Goal: Check status: Check status

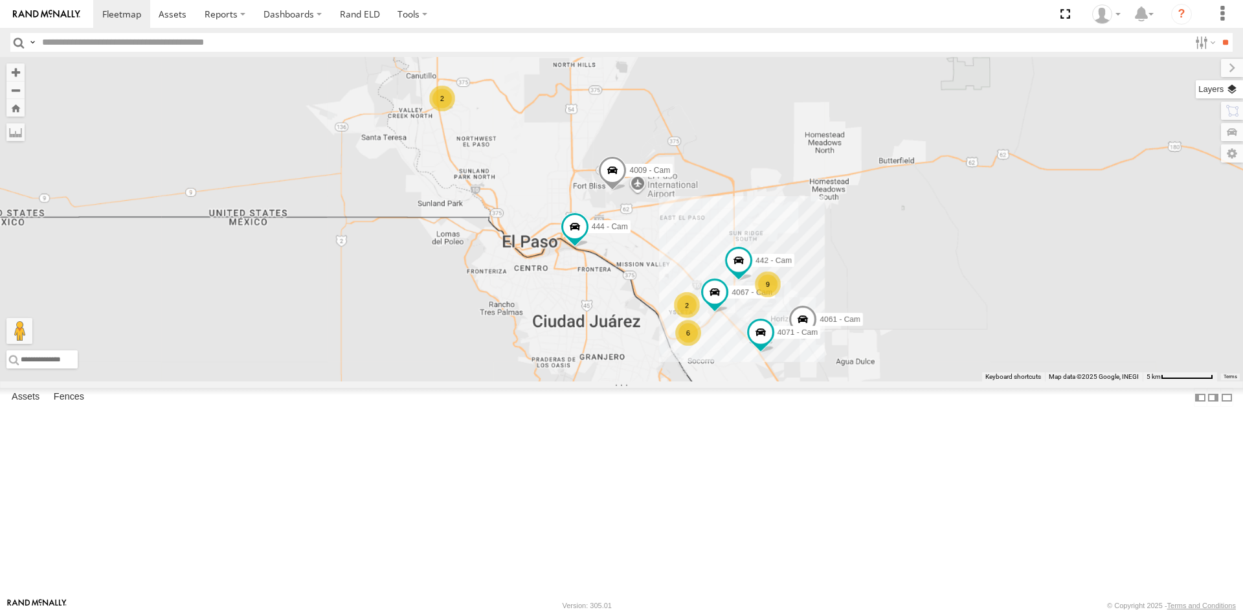
click at [1234, 92] on label at bounding box center [1219, 89] width 47 height 18
click at [0, 0] on span "Basemaps" at bounding box center [0, 0] width 0 height 0
click at [0, 0] on span "Satellite + Roadmap" at bounding box center [0, 0] width 0 height 0
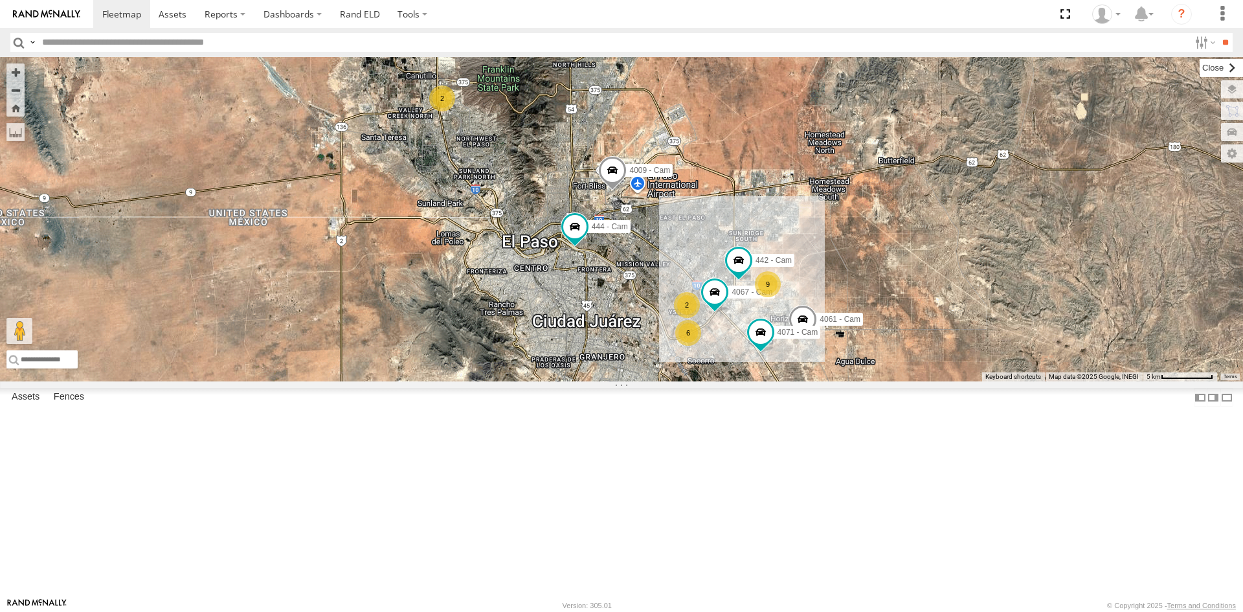
click at [1200, 67] on label at bounding box center [1221, 68] width 43 height 18
click at [600, 191] on span at bounding box center [612, 173] width 28 height 35
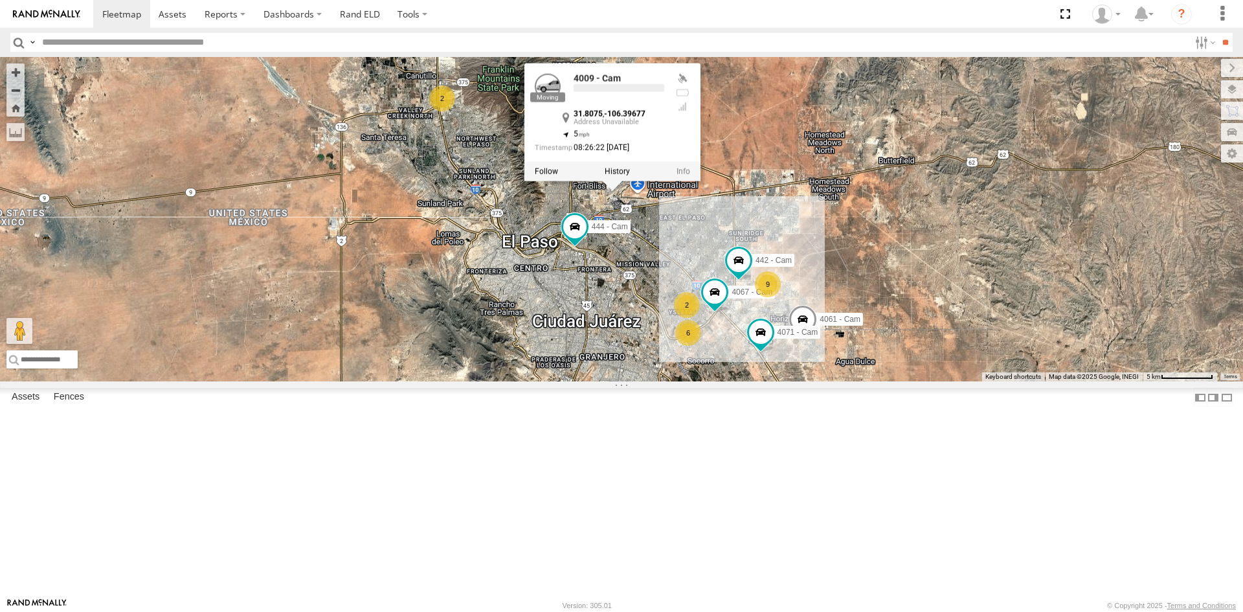
click at [600, 191] on span at bounding box center [612, 173] width 28 height 35
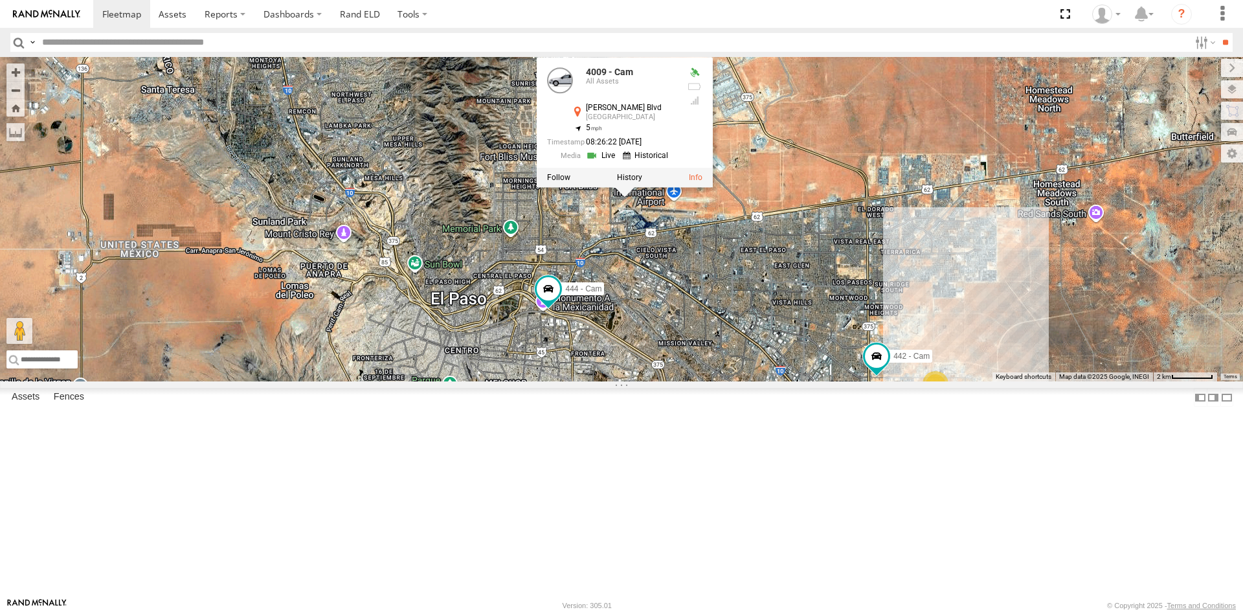
click at [593, 320] on div "442 - Cam 4067 - Cam 4061 - Cam 444 - Cam 4071 - Cam 4009 - Cam 4009 - Cam All …" at bounding box center [621, 219] width 1243 height 324
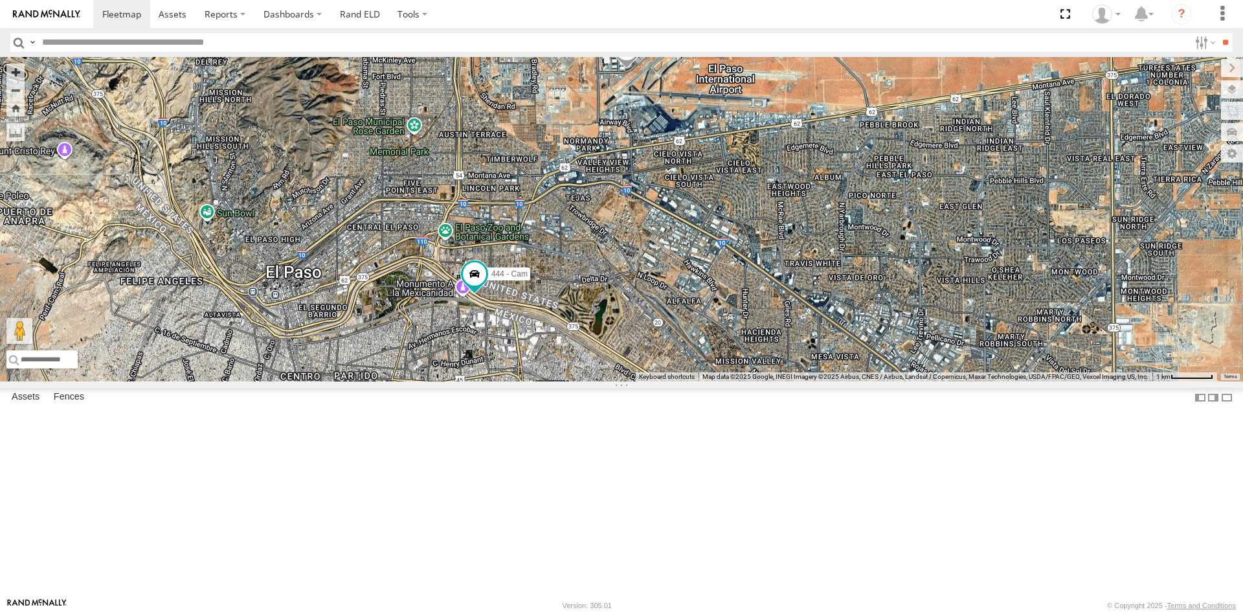
drag, startPoint x: 846, startPoint y: 367, endPoint x: 816, endPoint y: 254, distance: 117.1
click at [816, 254] on div "442 - Cam 4067 - Cam 4061 - Cam 444 - Cam 4071 - Cam 4009 - Cam Spotter 738 - C…" at bounding box center [621, 219] width 1243 height 324
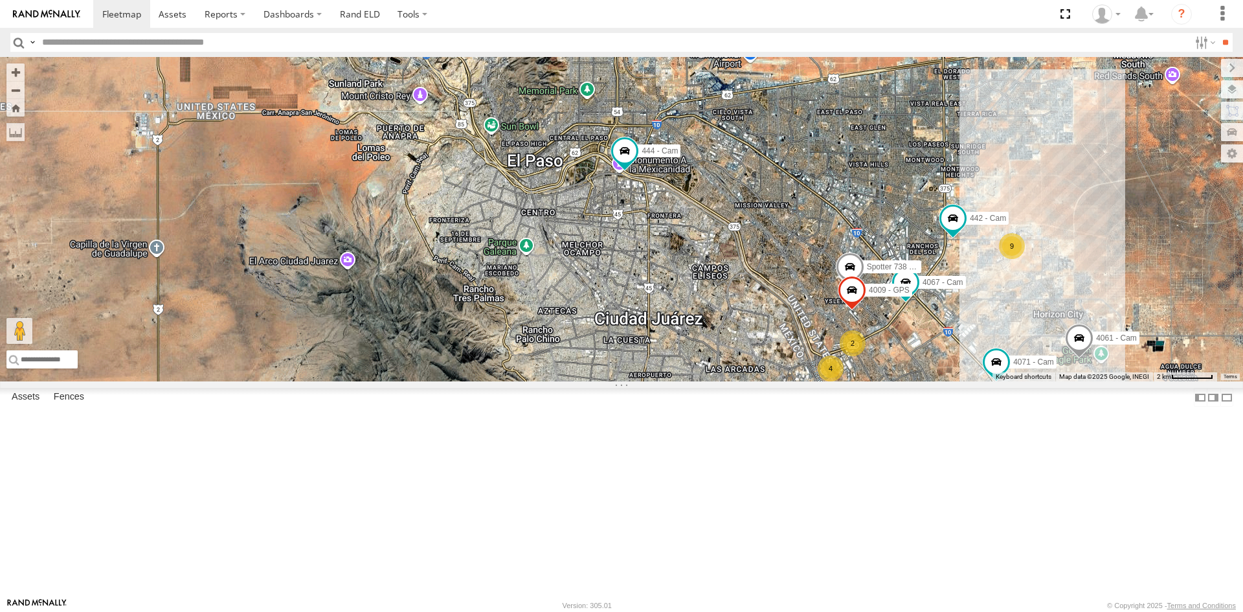
drag, startPoint x: 853, startPoint y: 327, endPoint x: 811, endPoint y: 247, distance: 90.9
click at [823, 263] on div "442 - Cam 4067 - Cam 4061 - Cam 444 - Cam 4071 - Cam 4009 - Cam Spotter 738 - C…" at bounding box center [621, 219] width 1243 height 324
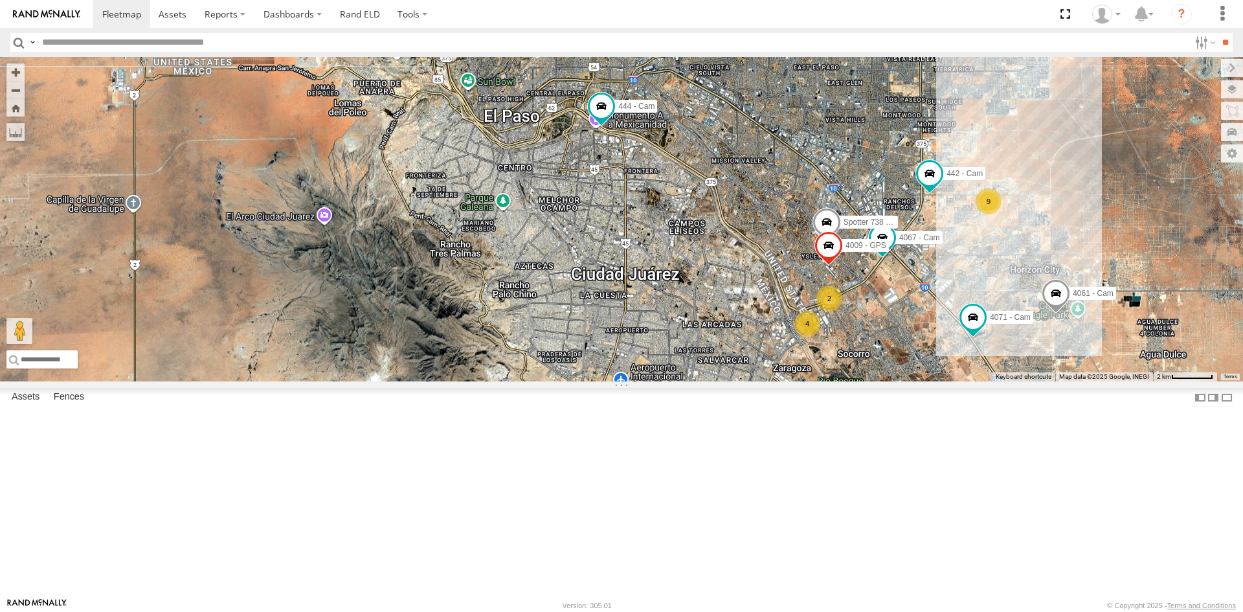
click at [811, 246] on div "442 - Cam 4067 - Cam 4061 - Cam 444 - Cam 4071 - Cam 4009 - Cam Spotter 738 - C…" at bounding box center [621, 219] width 1243 height 324
click at [974, 329] on span at bounding box center [972, 317] width 23 height 23
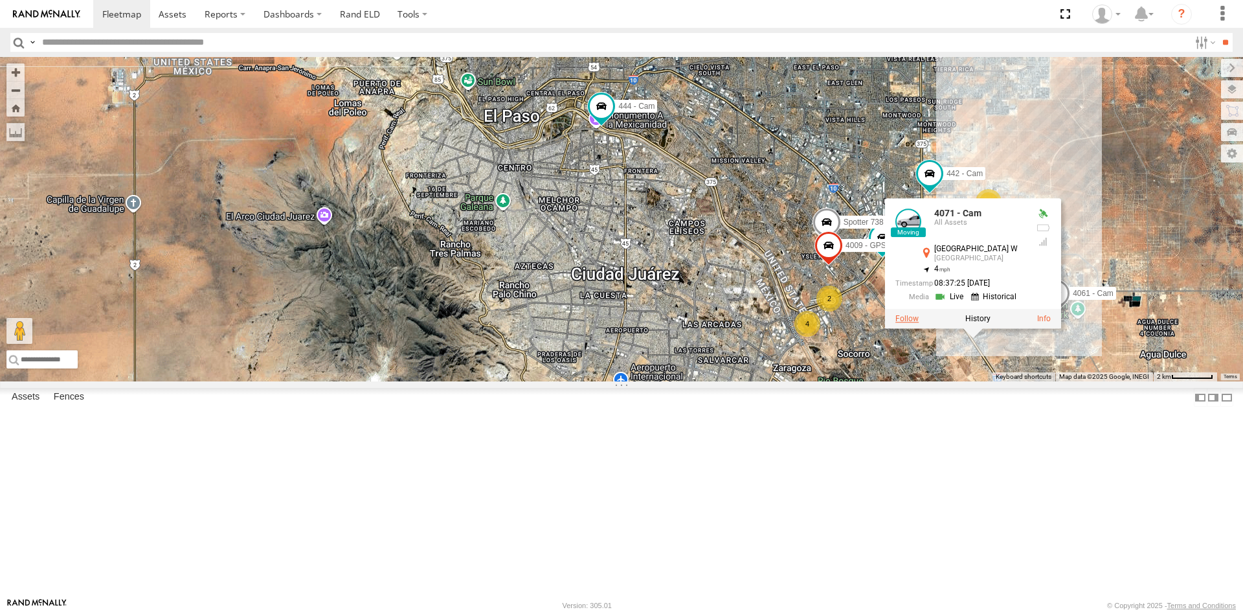
click at [902, 323] on label at bounding box center [906, 318] width 23 height 9
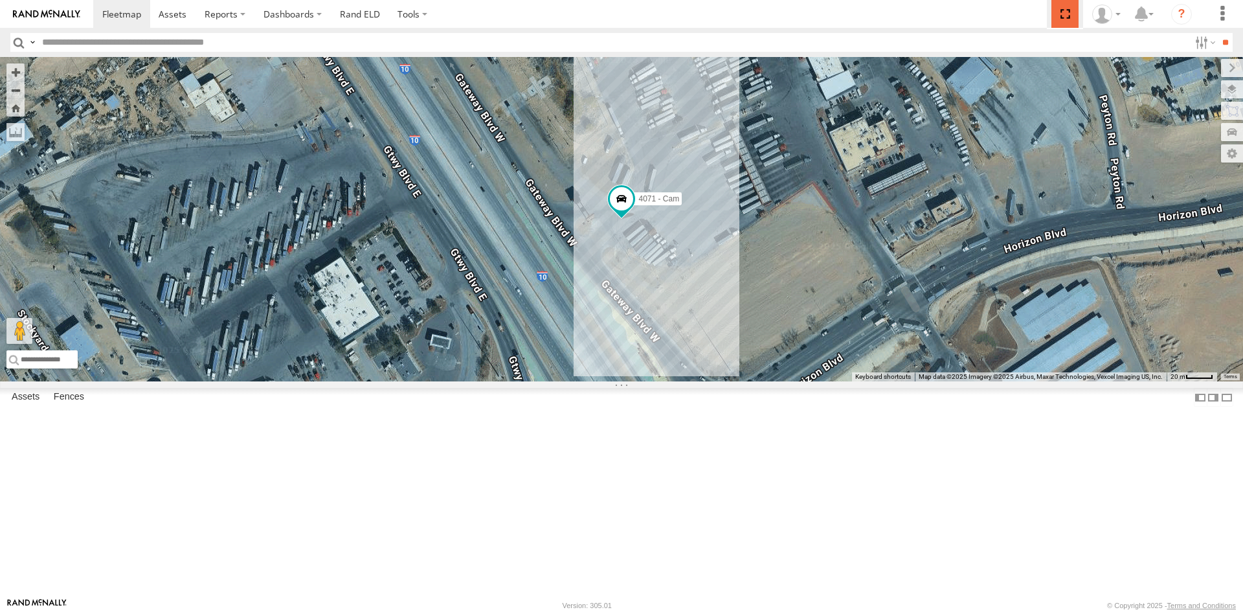
click at [1066, 16] on span at bounding box center [1064, 14] width 27 height 28
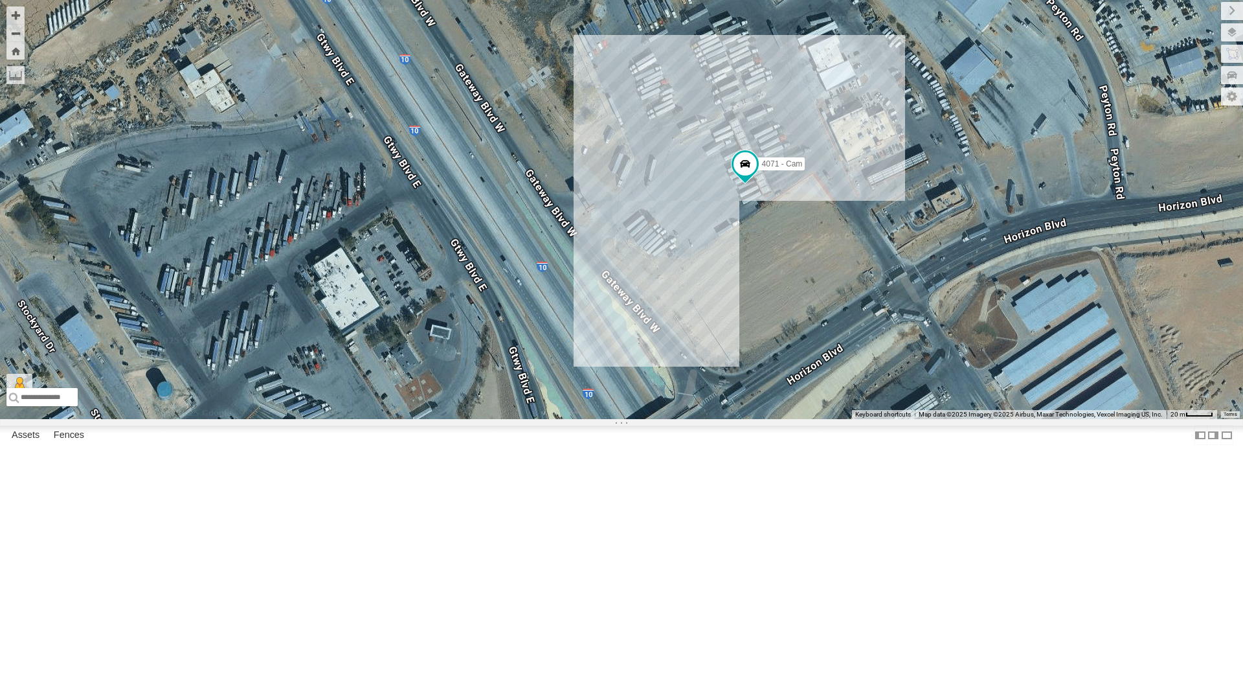
click at [750, 419] on div "4071 - Cam" at bounding box center [621, 209] width 1243 height 419
click at [558, 420] on div "4071 - Cam" at bounding box center [621, 210] width 1243 height 420
click at [16, 56] on button "Zoom Home" at bounding box center [15, 50] width 18 height 17
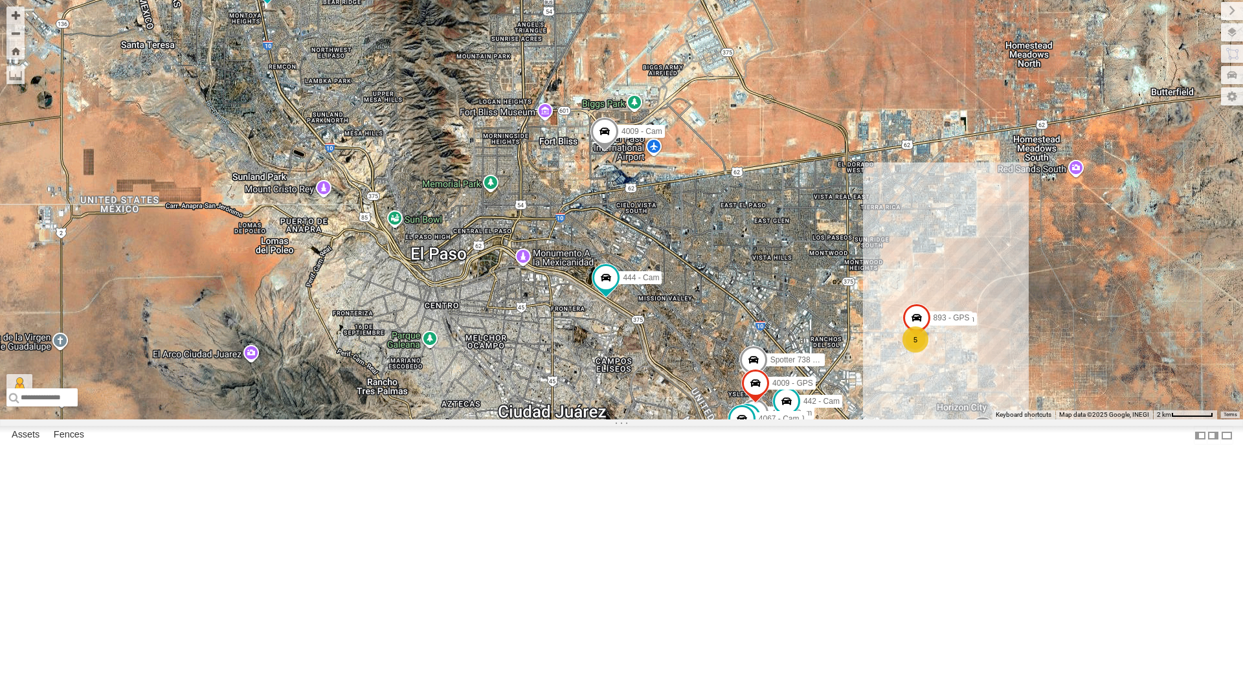
click at [767, 420] on div "4069 - Cam 2 5 Spotter 738 - Cam 442 - Cam 4044 - Cam 4054 - Cam 872 - Cam 4030…" at bounding box center [621, 210] width 1243 height 420
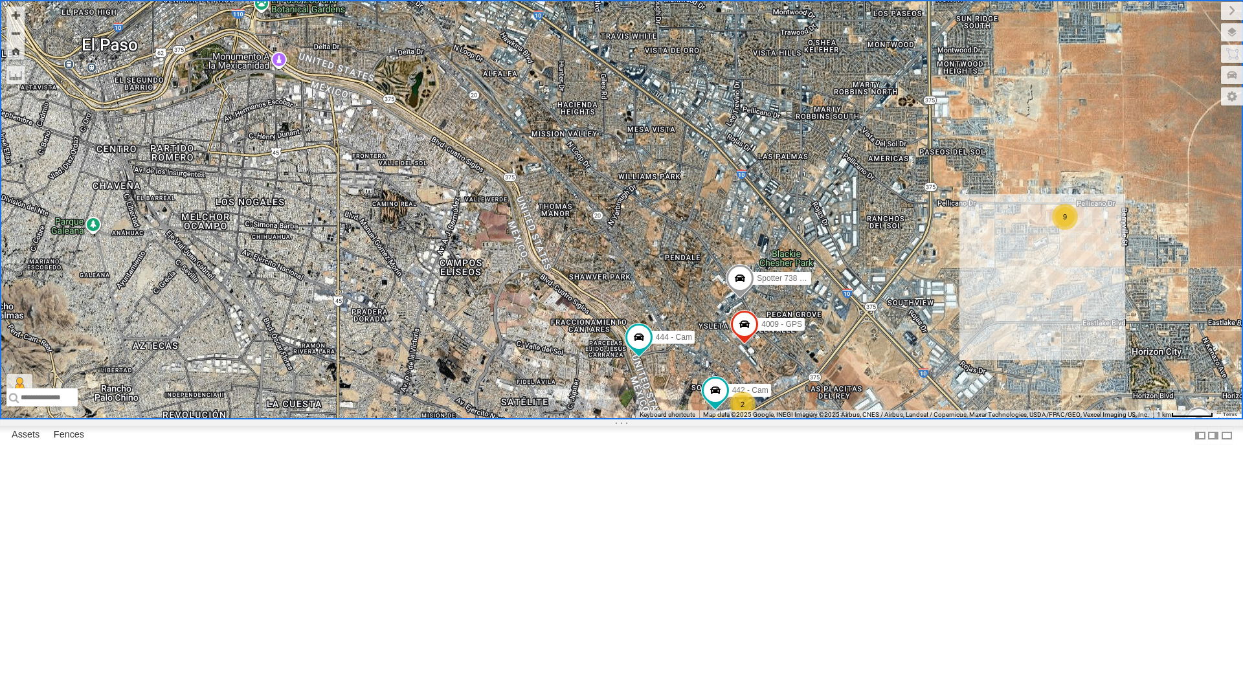
click at [352, 287] on div "Spotter 738 - Cam 442 - Cam 4009 - GPS 4061 - Cam 444 - Cam 4071 - Cam 4009 - C…" at bounding box center [621, 210] width 1243 height 420
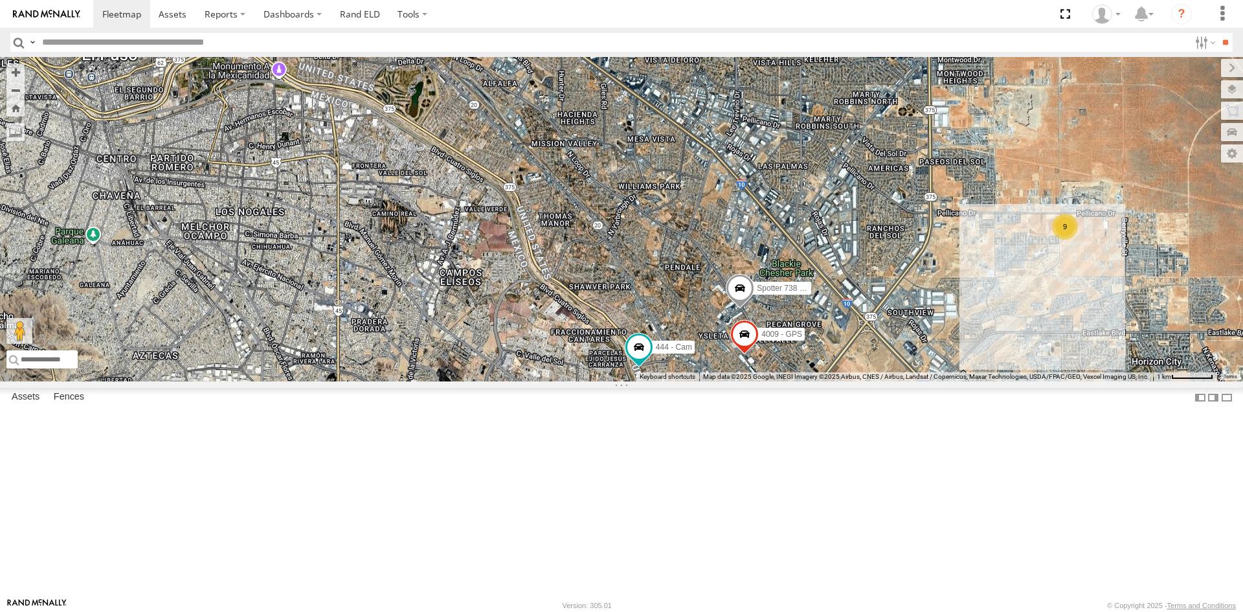
click at [0, 0] on label at bounding box center [0, 0] width 0 height 0
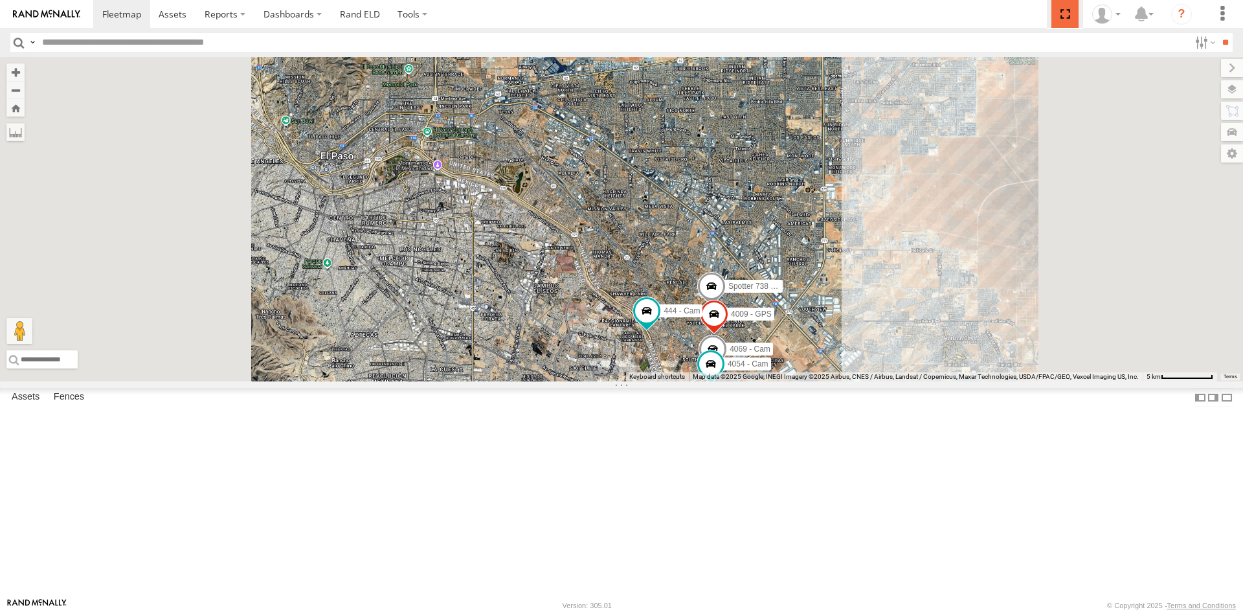
click at [1060, 12] on span at bounding box center [1064, 14] width 27 height 28
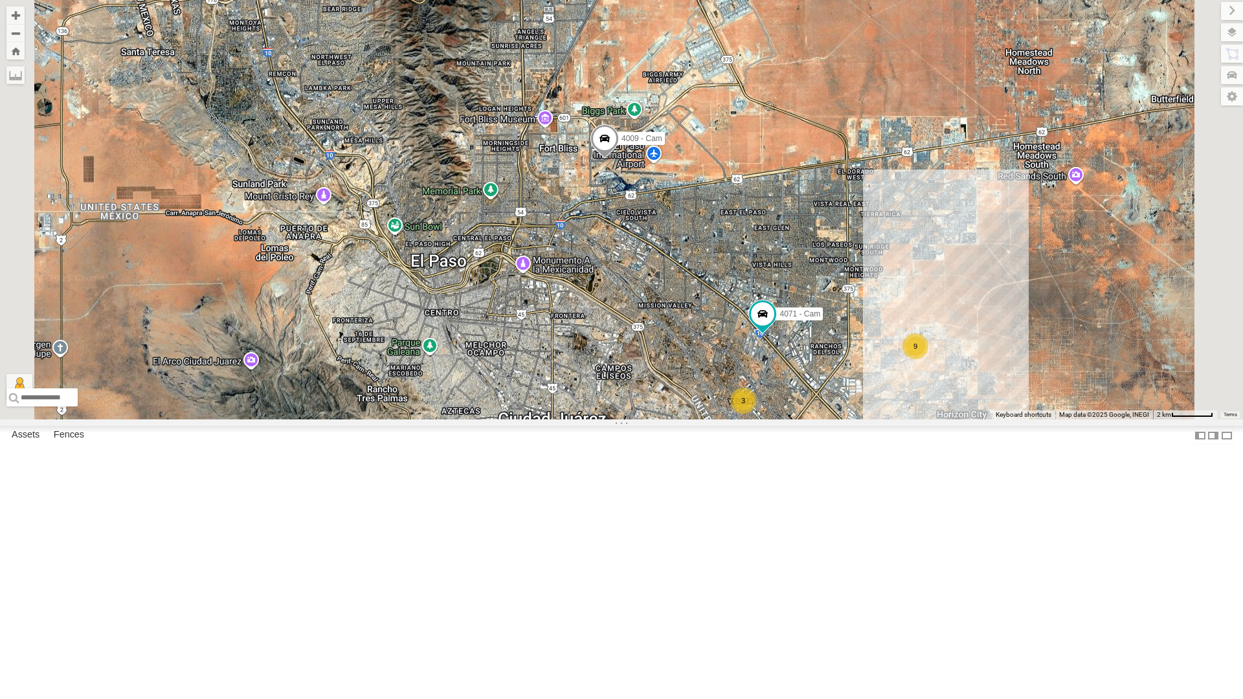
click at [0, 0] on div "4071 - Cam" at bounding box center [0, 0] width 0 height 0
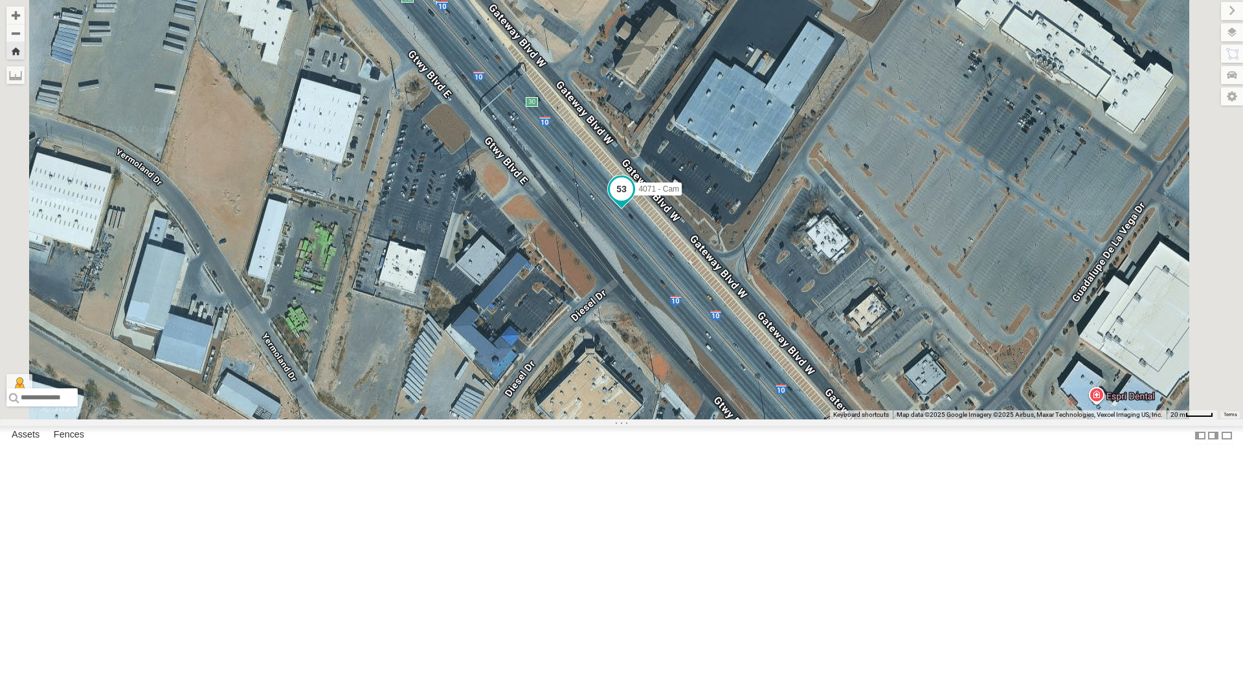
click at [633, 201] on span at bounding box center [621, 188] width 23 height 23
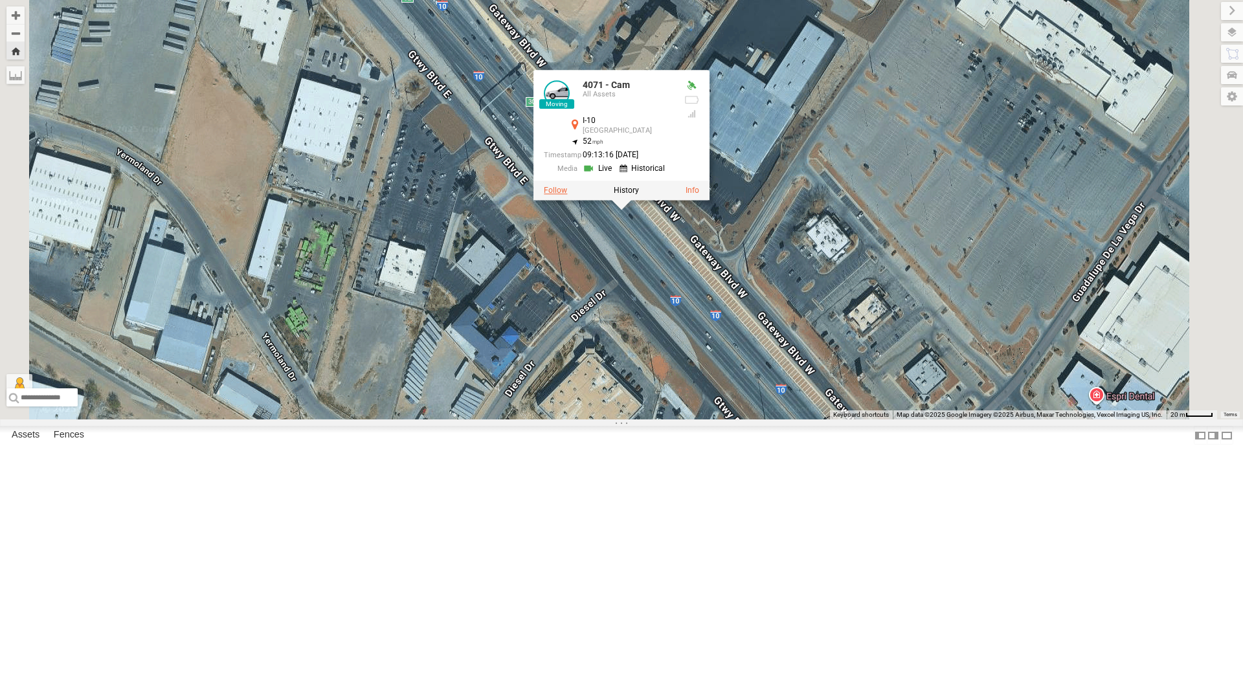
click at [567, 195] on label at bounding box center [555, 190] width 23 height 9
